Goal: Information Seeking & Learning: Learn about a topic

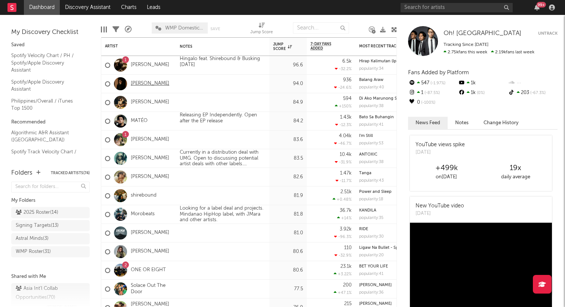
click at [145, 83] on link "[PERSON_NAME]" at bounding box center [150, 84] width 38 height 6
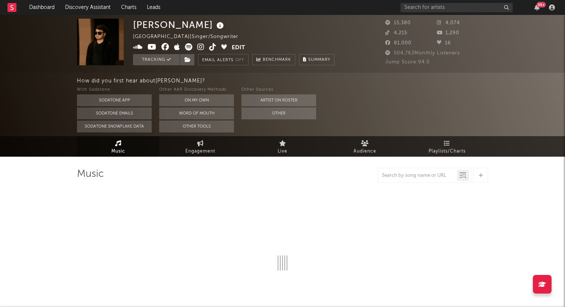
select select "6m"
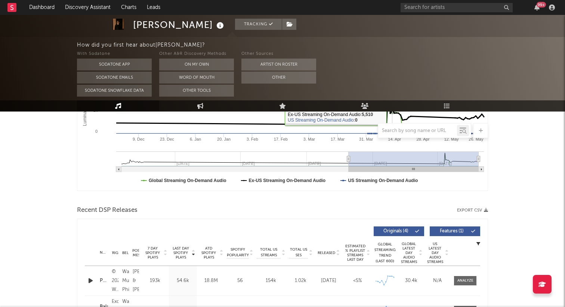
scroll to position [189, 0]
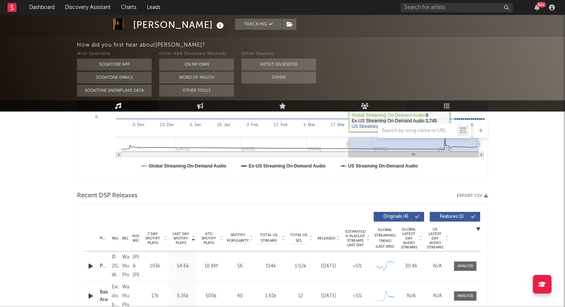
click at [445, 105] on icon at bounding box center [447, 106] width 6 height 6
